Goal: Task Accomplishment & Management: Manage account settings

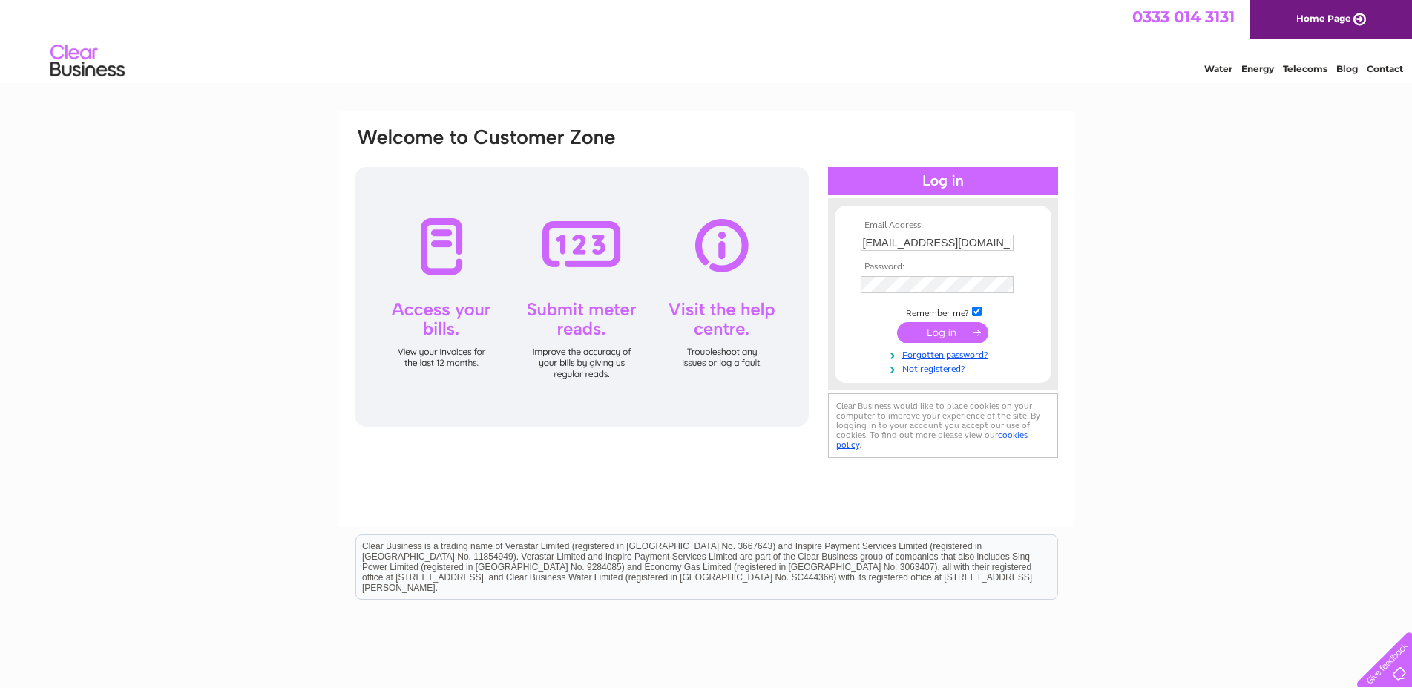
click at [944, 333] on input "submit" at bounding box center [942, 332] width 91 height 21
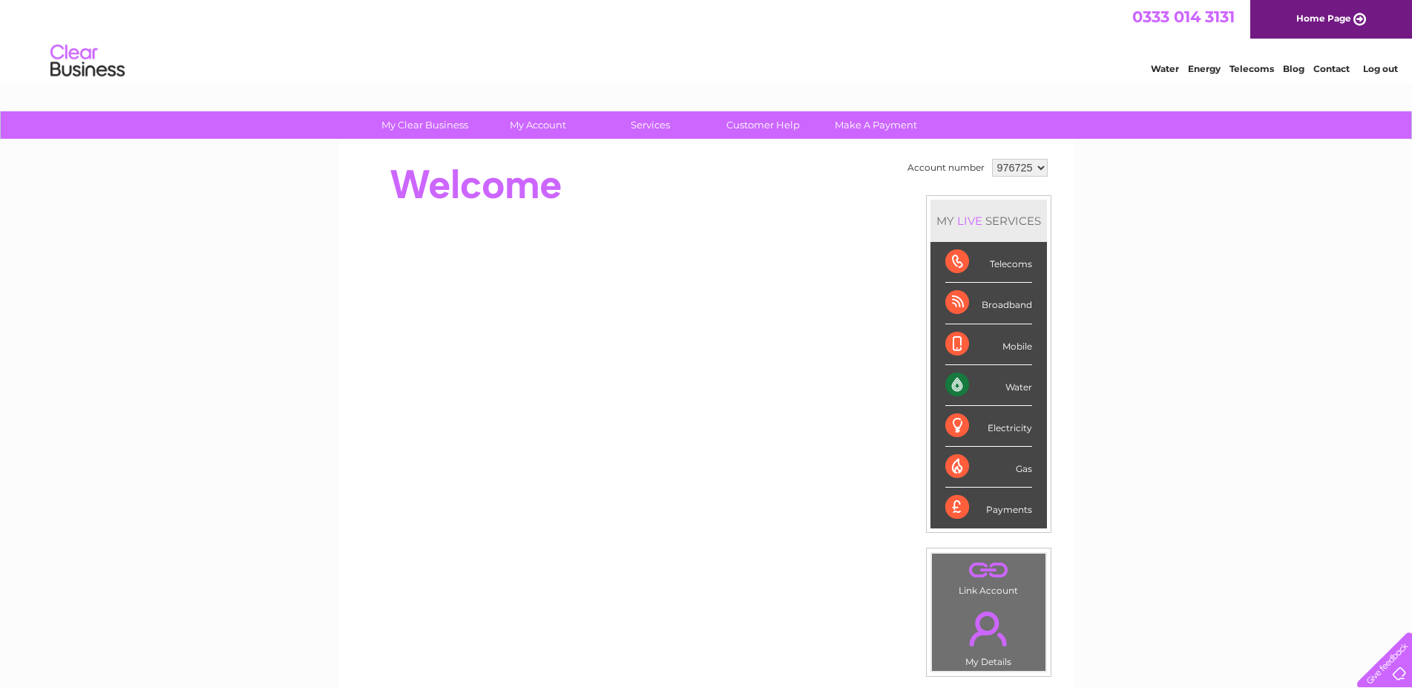
click at [1022, 390] on div "Water" at bounding box center [988, 385] width 87 height 41
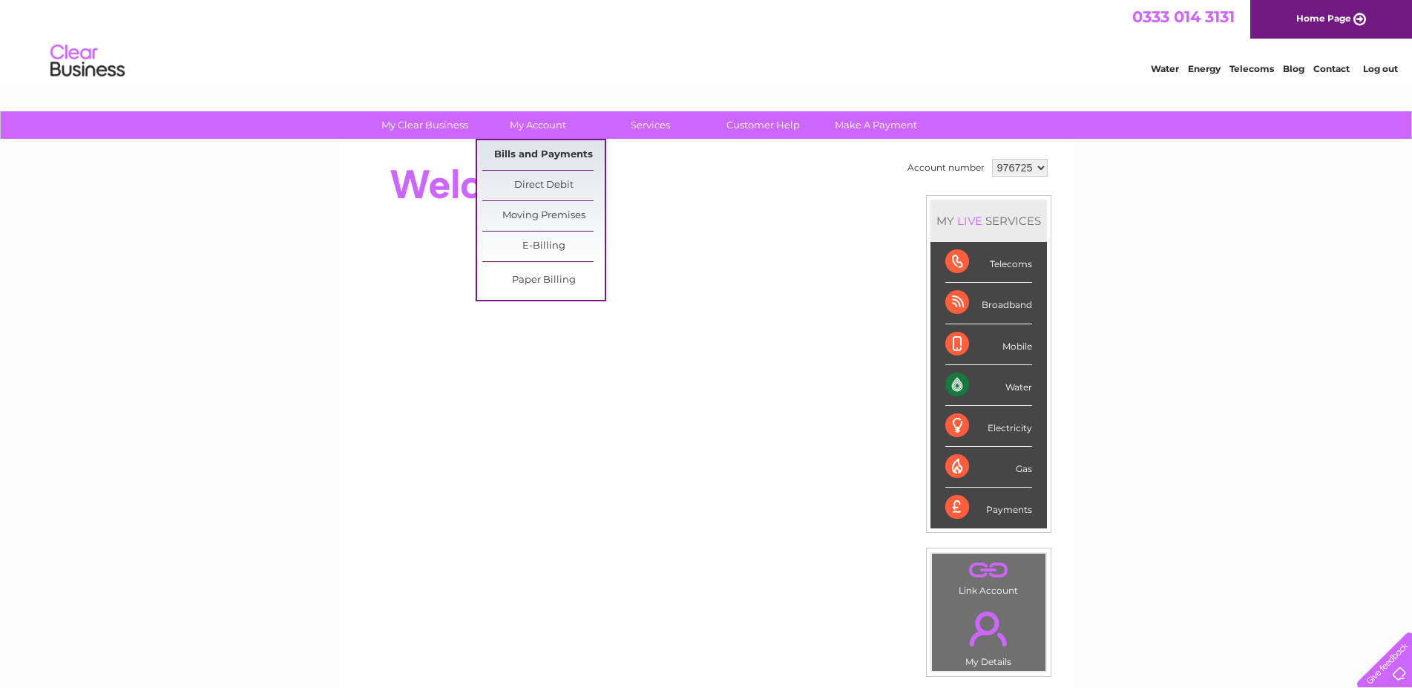
click at [559, 156] on link "Bills and Payments" at bounding box center [543, 155] width 122 height 30
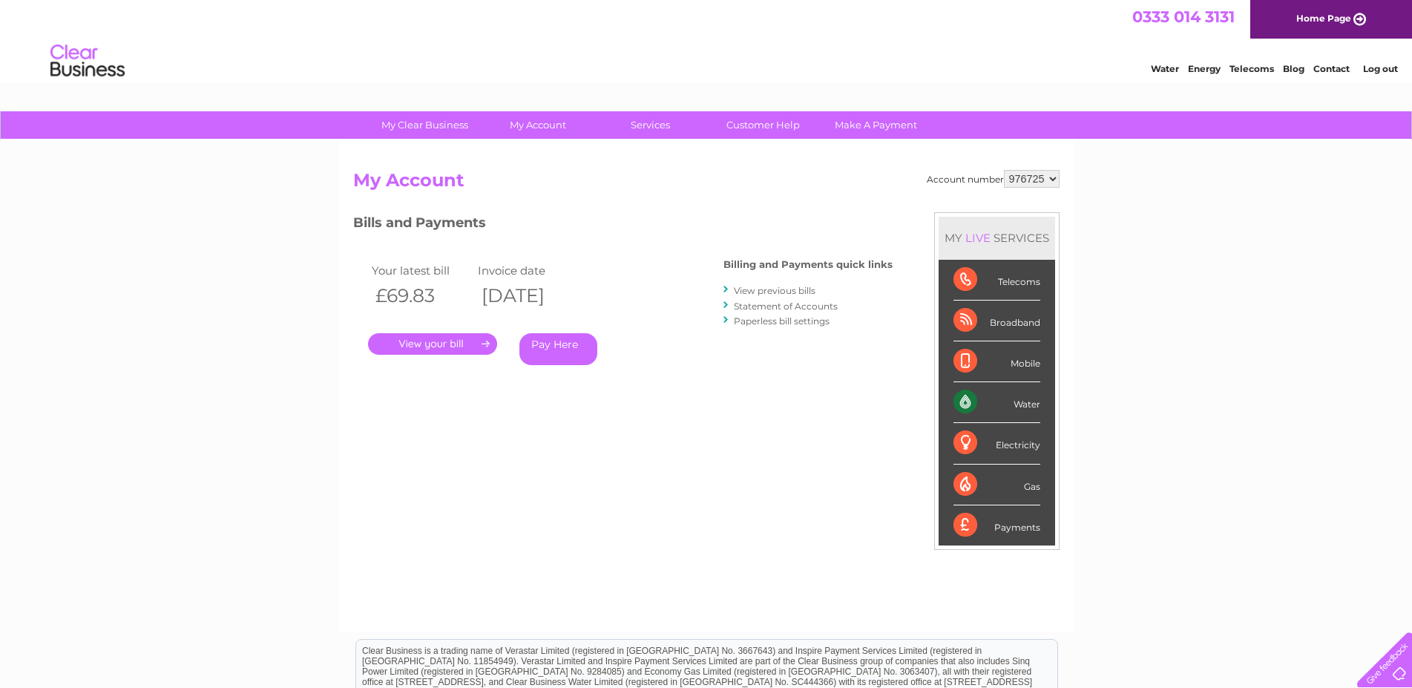
click at [457, 350] on link "." at bounding box center [432, 344] width 129 height 22
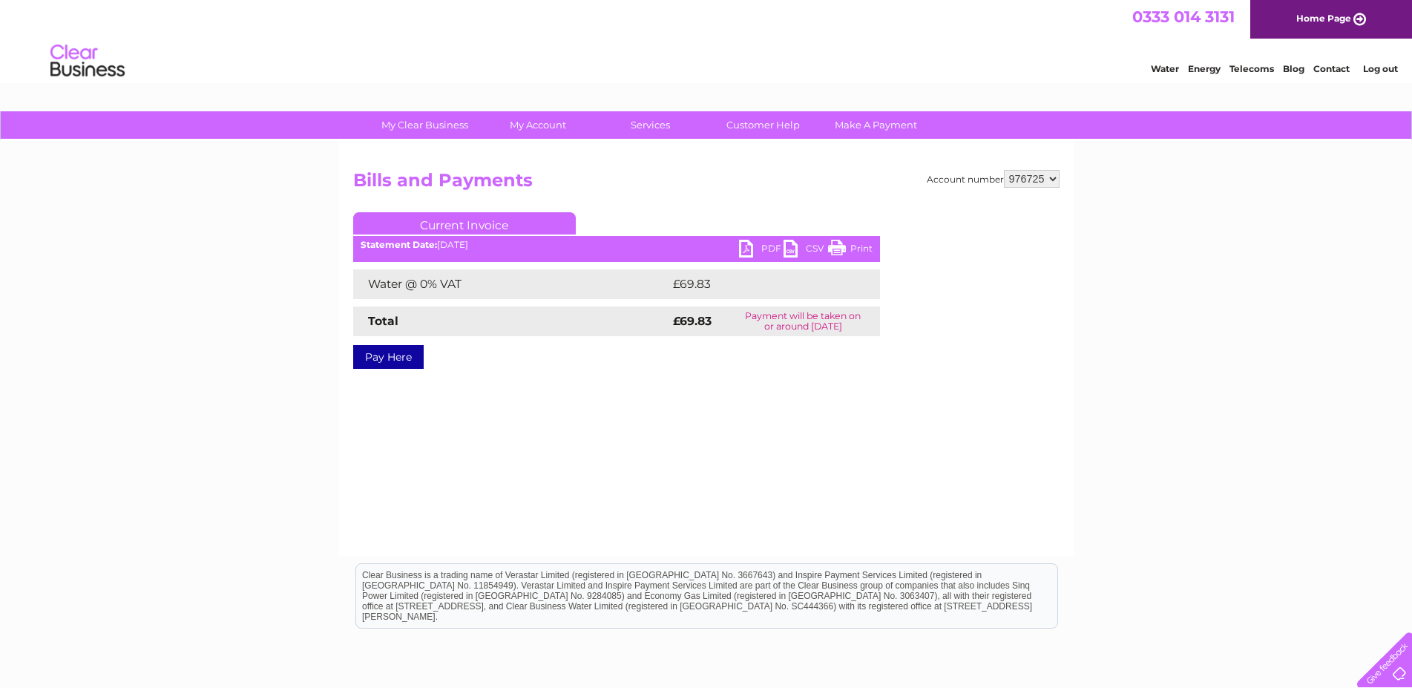
click at [769, 249] on link "PDF" at bounding box center [761, 251] width 45 height 22
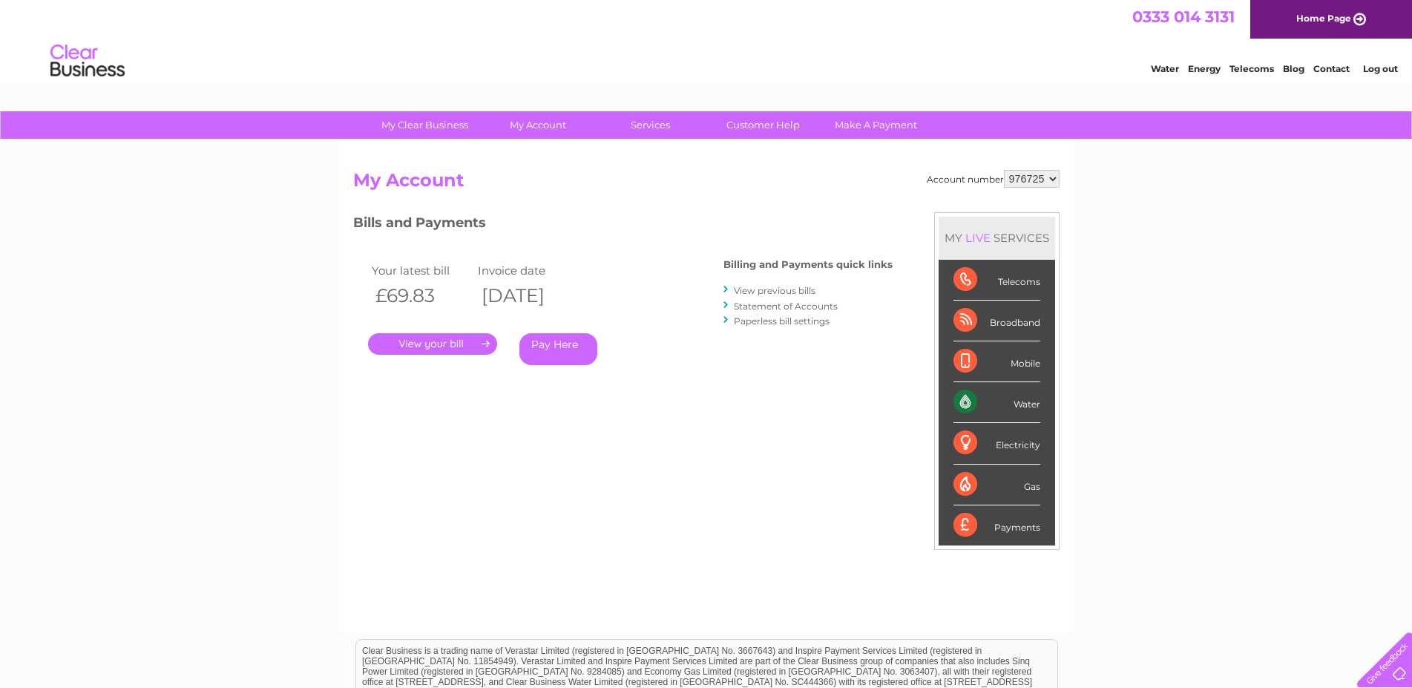
click at [484, 344] on link "." at bounding box center [432, 344] width 129 height 22
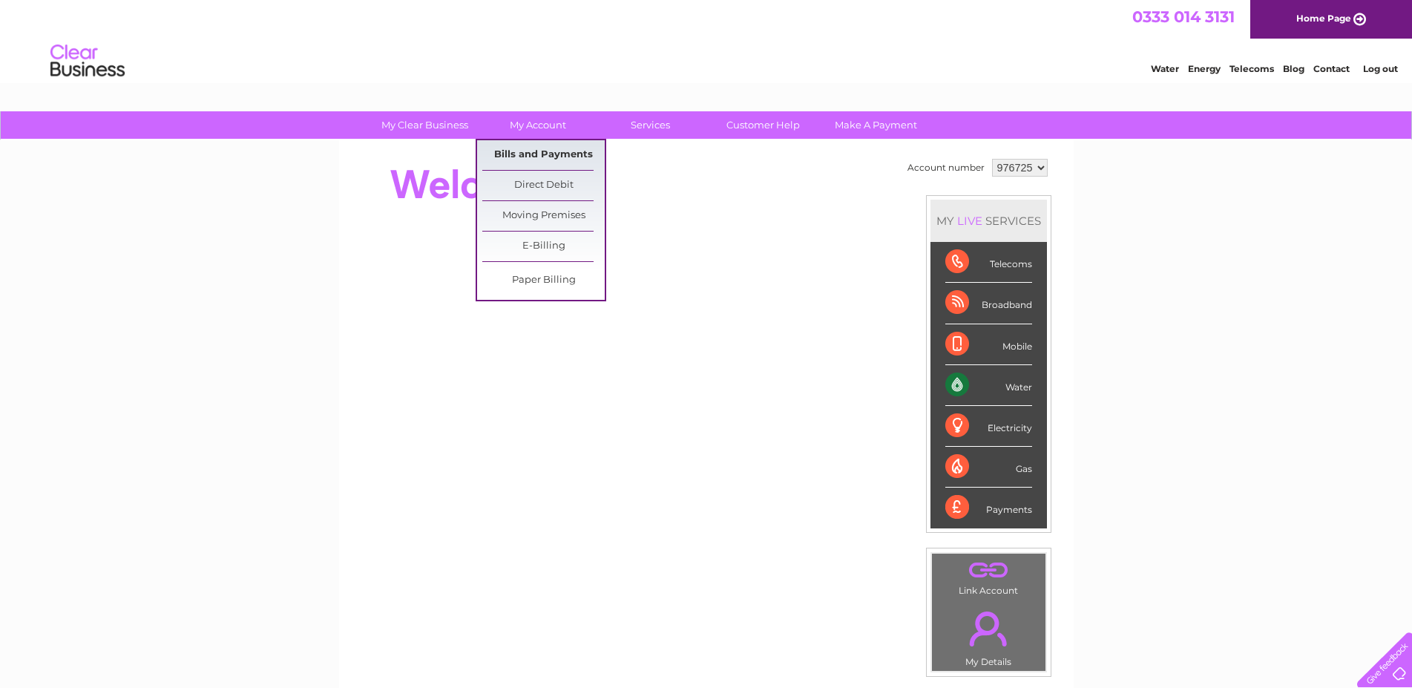
click at [548, 150] on link "Bills and Payments" at bounding box center [543, 155] width 122 height 30
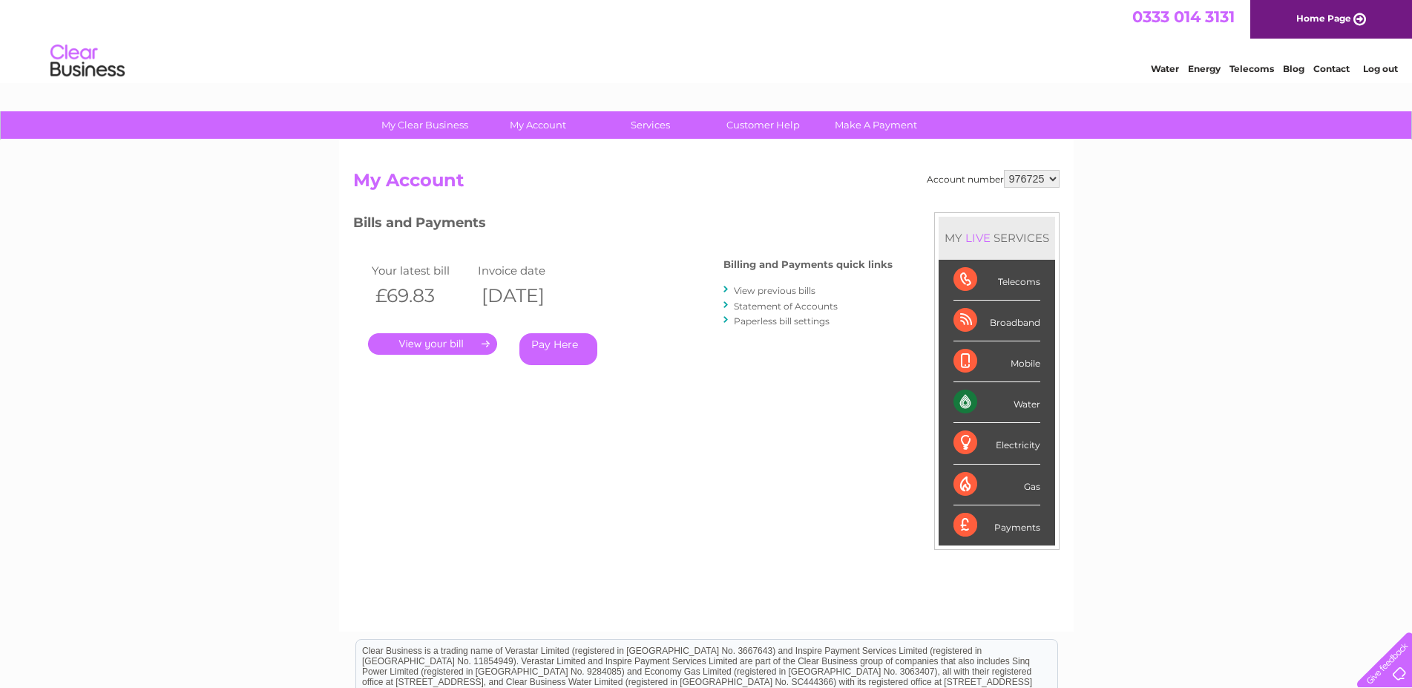
click at [773, 292] on link "View previous bills" at bounding box center [775, 290] width 82 height 11
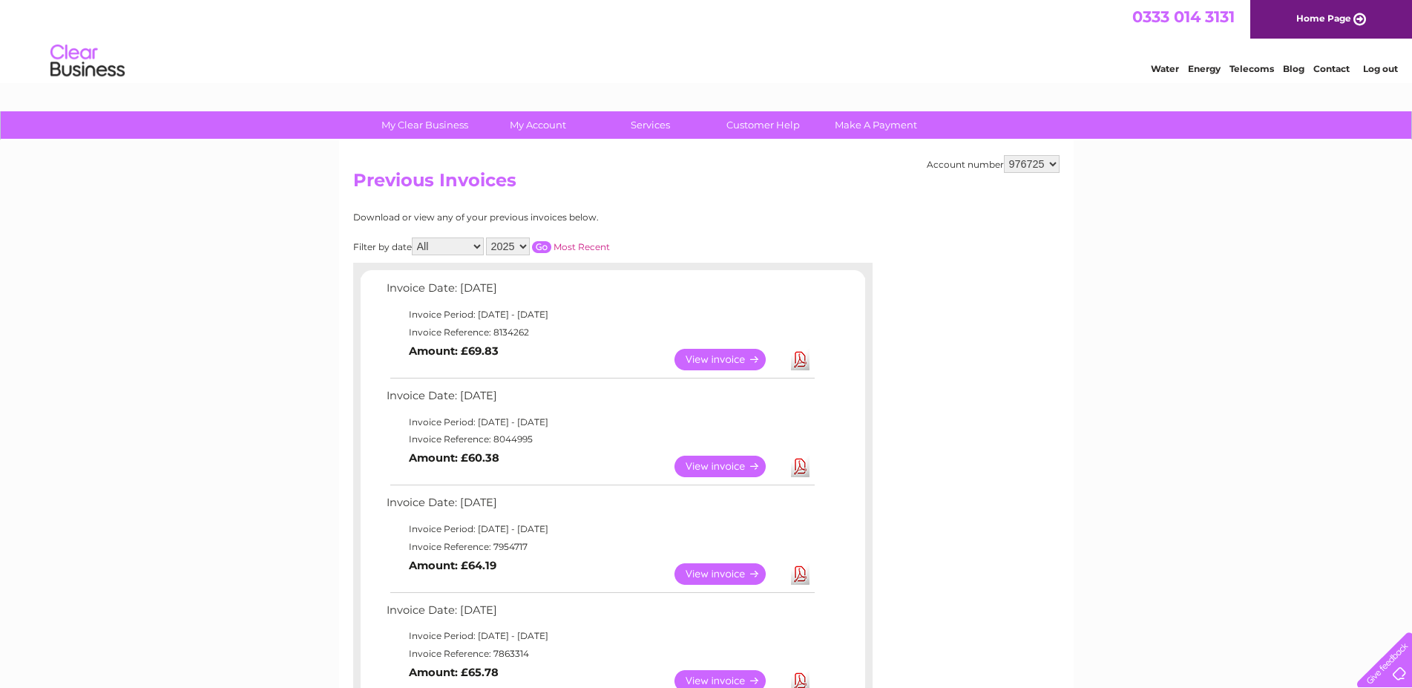
click at [716, 462] on link "View" at bounding box center [728, 467] width 109 height 22
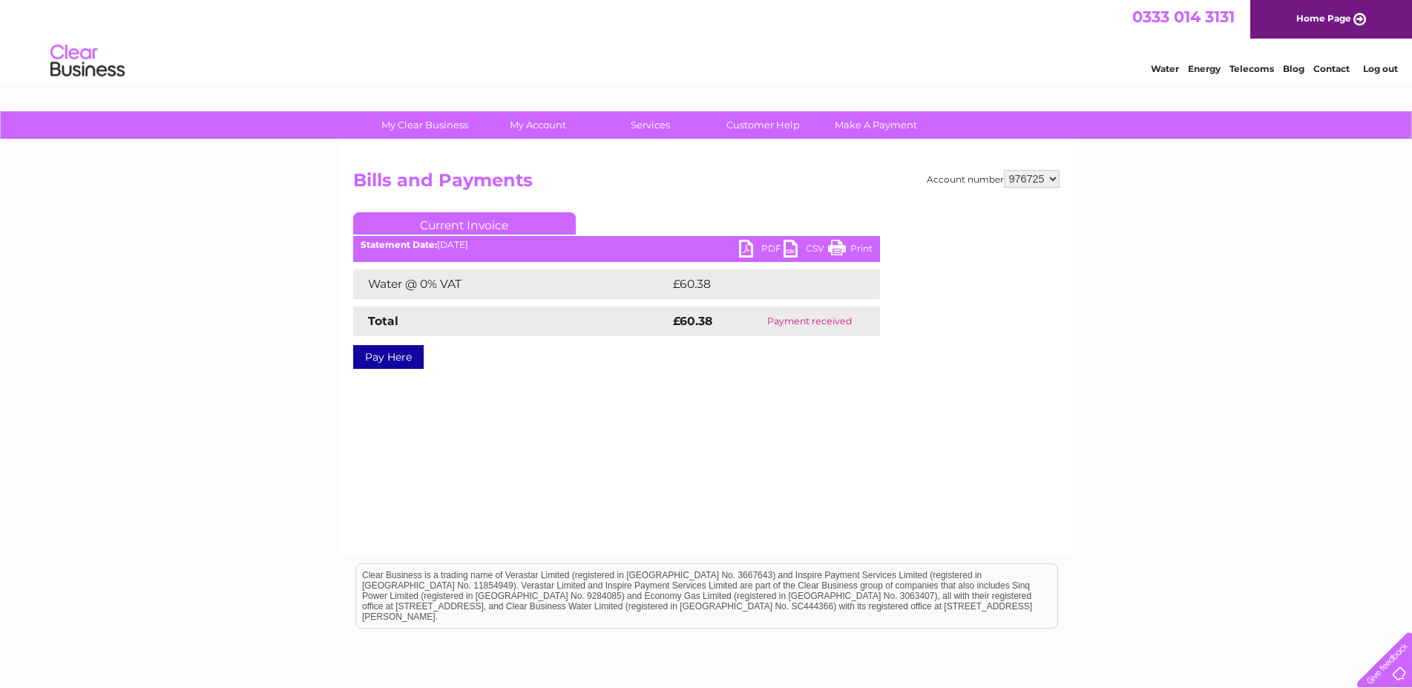
click at [747, 257] on link "PDF" at bounding box center [761, 251] width 45 height 22
click at [1168, 266] on div "My Clear Business Login Details My Details My Preferences Link Account My Accou…" at bounding box center [706, 460] width 1412 height 698
click at [1381, 70] on link "Log out" at bounding box center [1380, 68] width 35 height 11
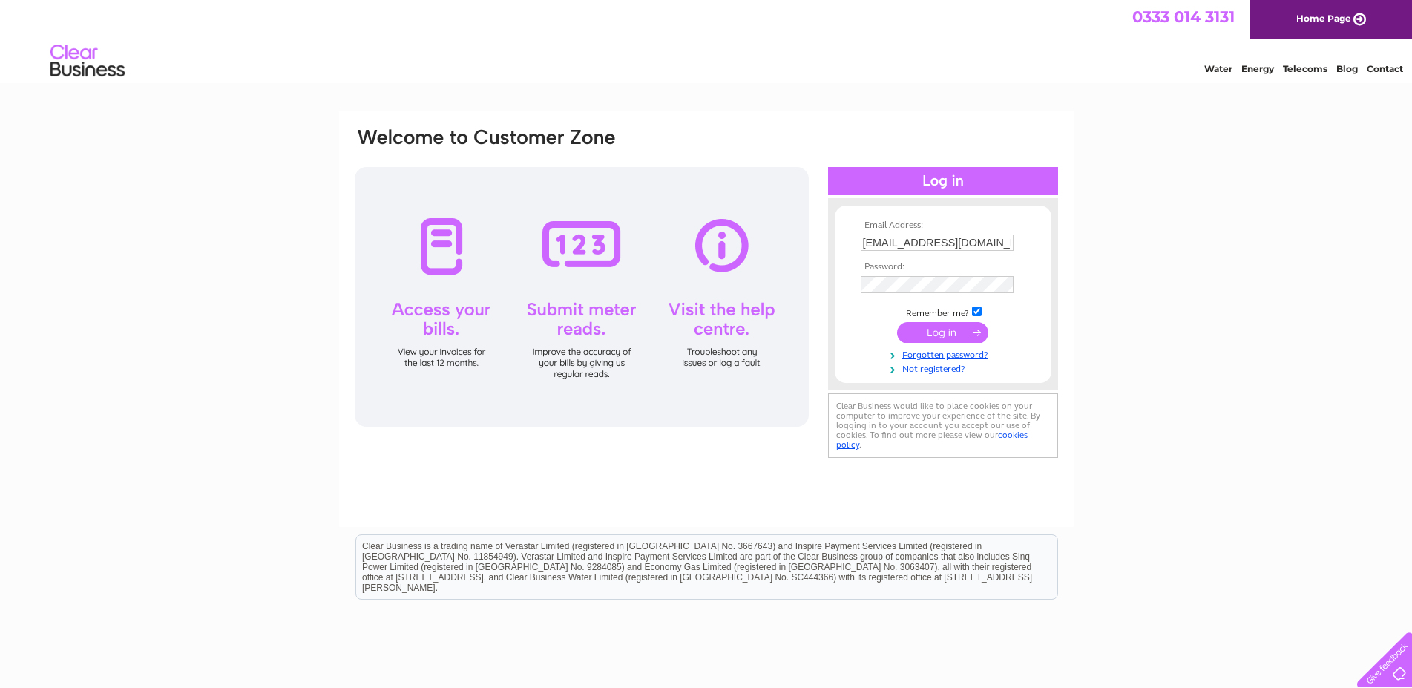
click at [939, 337] on input "submit" at bounding box center [942, 332] width 91 height 21
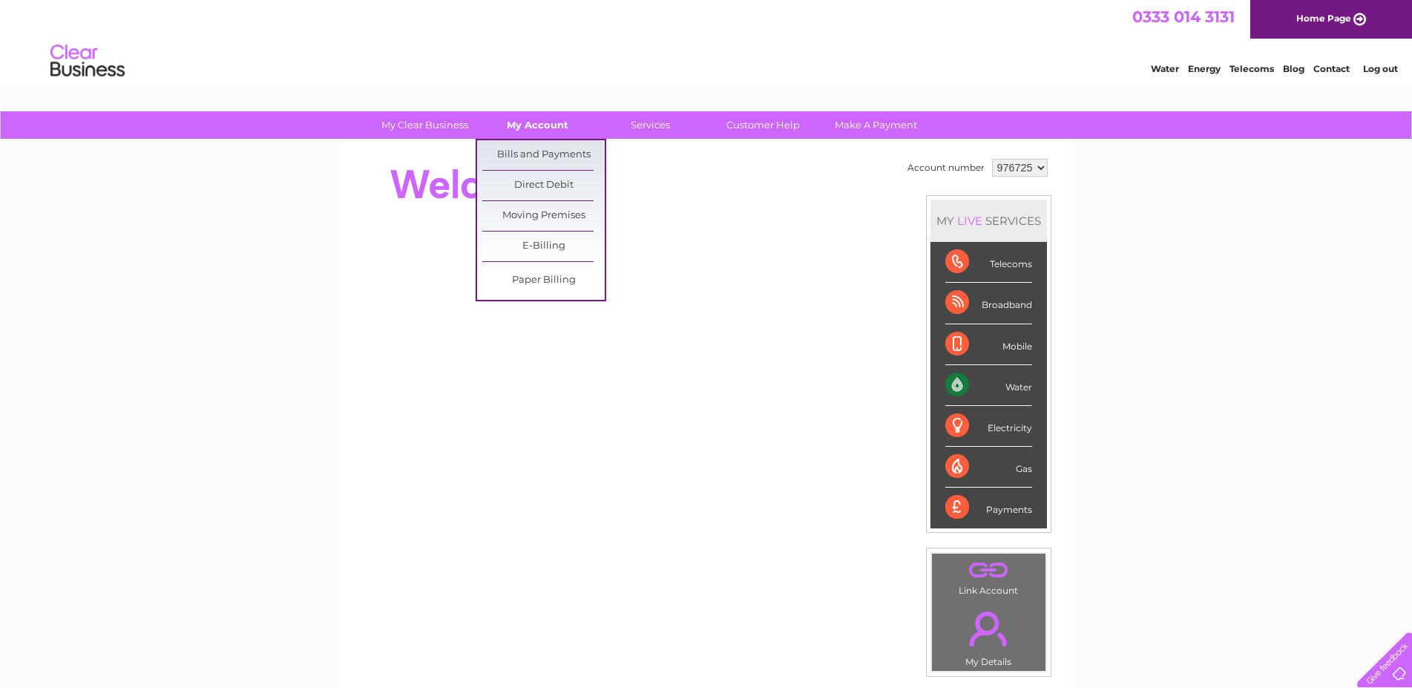
click at [559, 132] on link "My Account" at bounding box center [537, 124] width 122 height 27
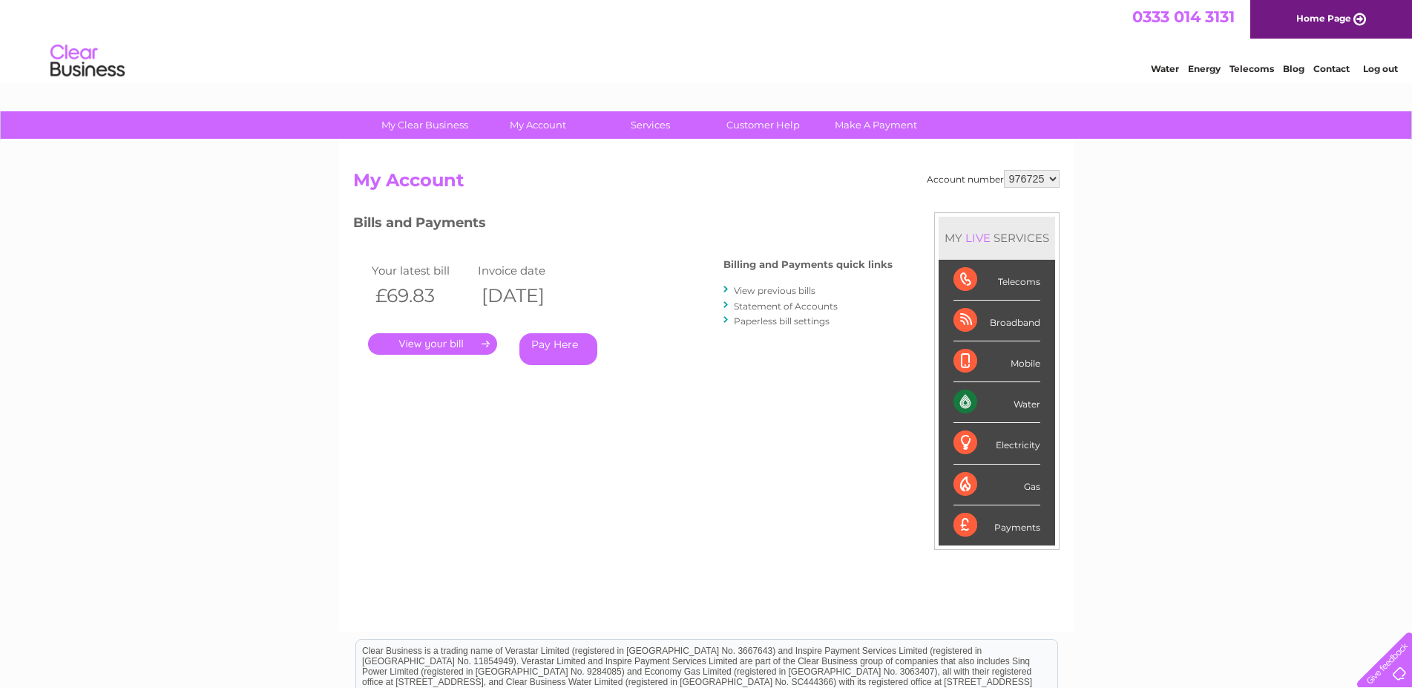
click at [797, 286] on link "View previous bills" at bounding box center [775, 290] width 82 height 11
